Goal: Share content

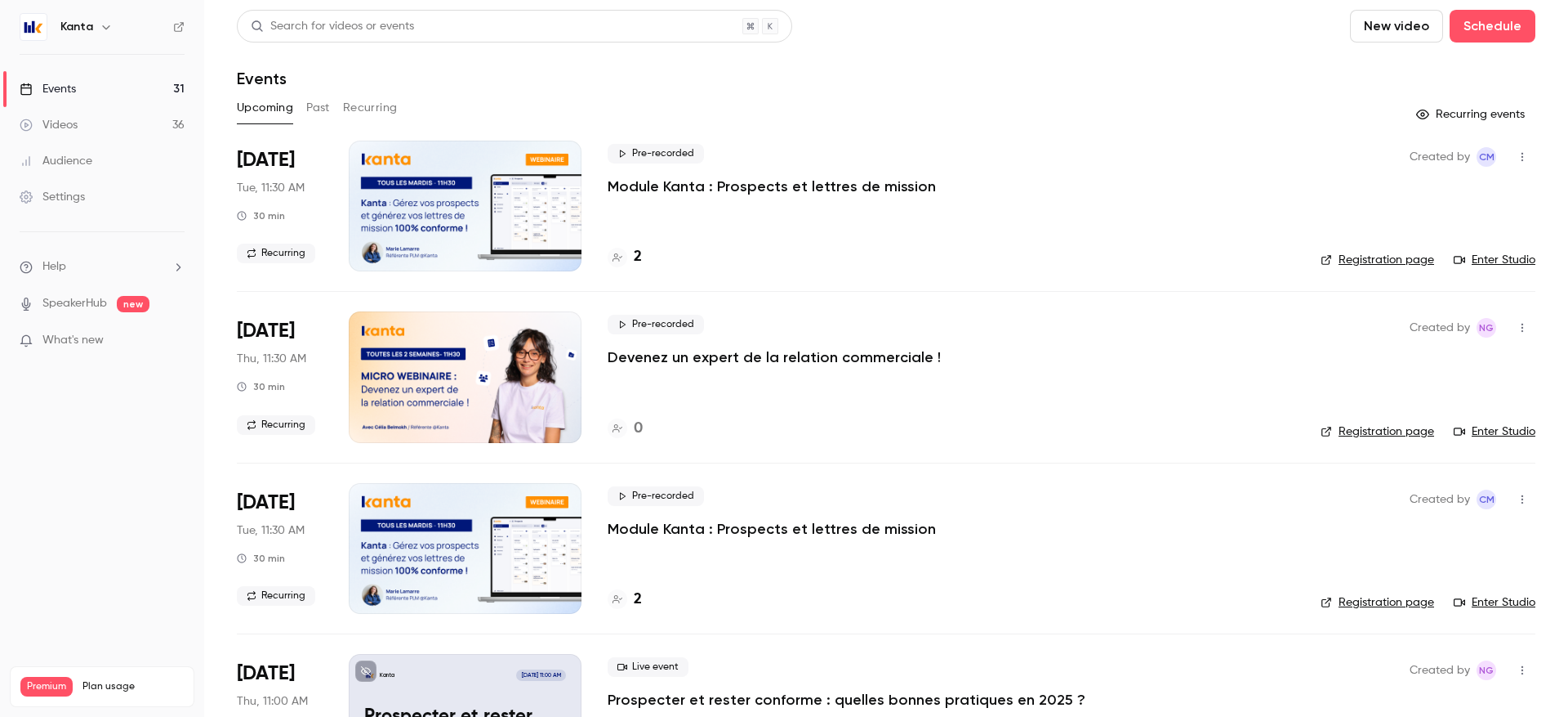
click at [378, 105] on button "Recurring" at bounding box center [370, 107] width 54 height 26
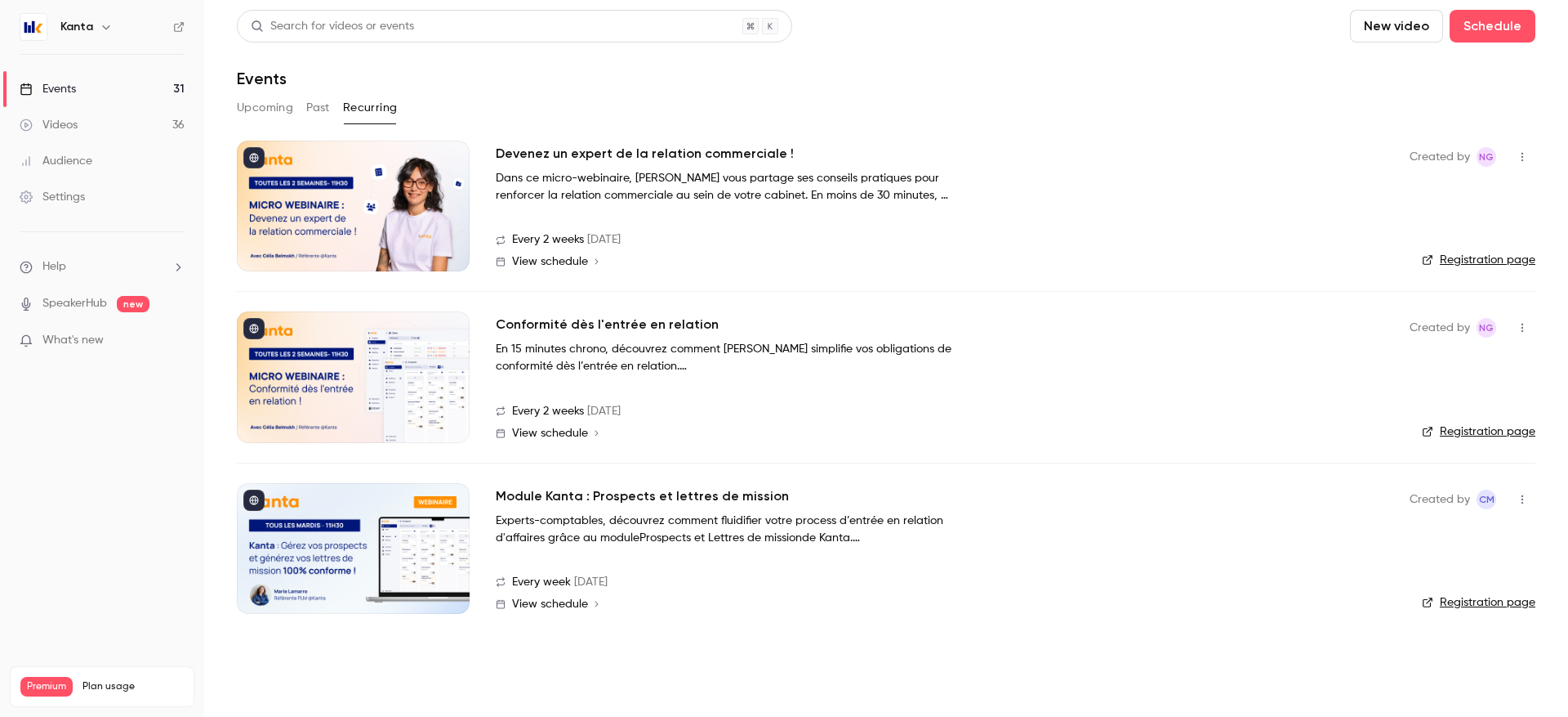
click at [1527, 500] on icon "button" at bounding box center [1522, 500] width 13 height 11
click at [1414, 547] on div "Share" at bounding box center [1459, 541] width 124 height 16
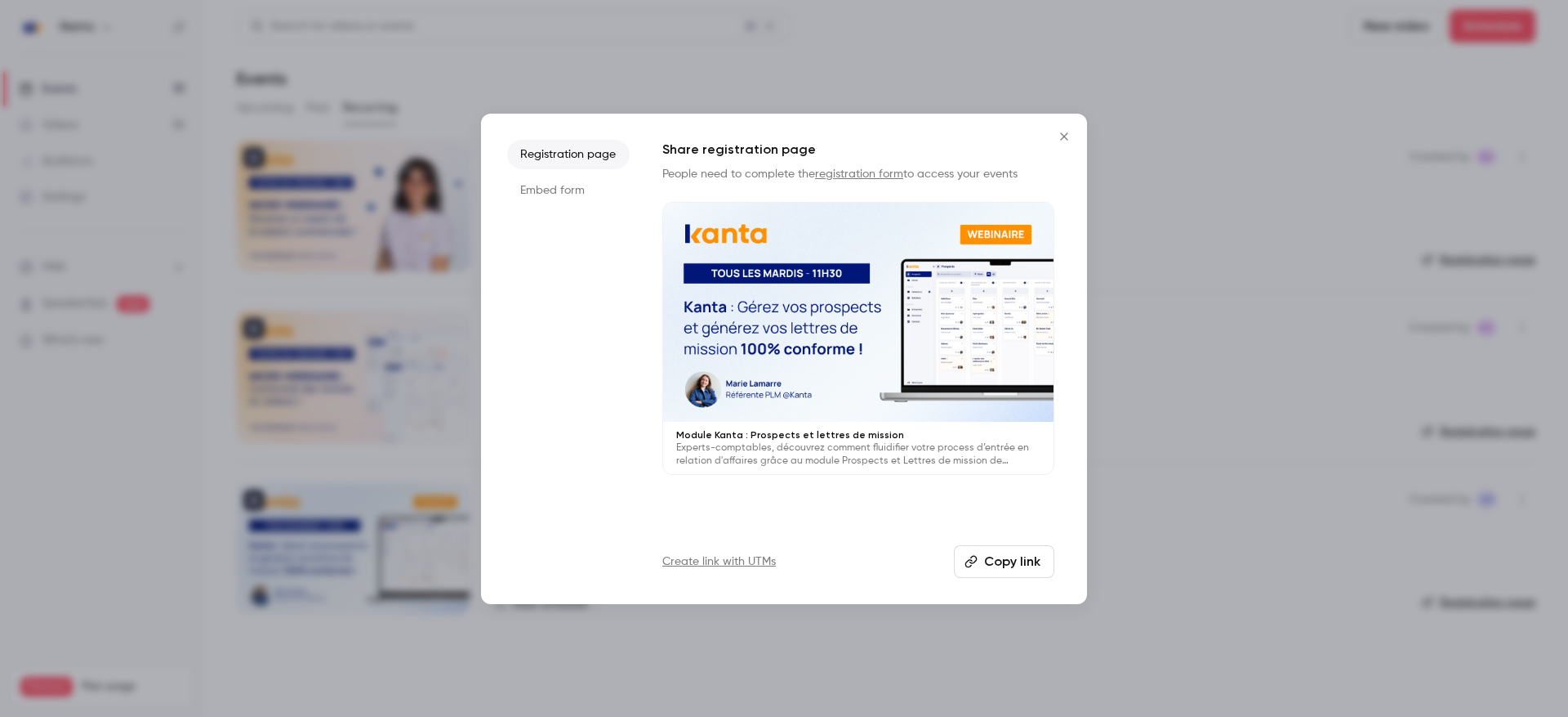
click at [1008, 559] on button "Copy link" at bounding box center [1004, 562] width 100 height 32
